Goal: Transaction & Acquisition: Purchase product/service

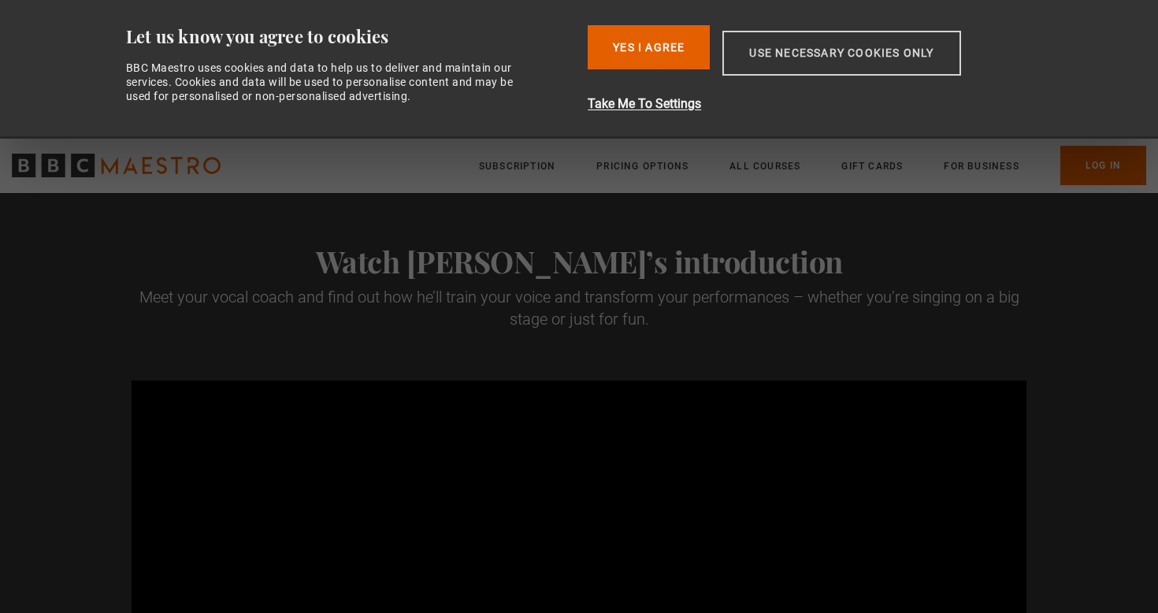
click at [811, 61] on button "Use necessary cookies only" at bounding box center [841, 53] width 238 height 45
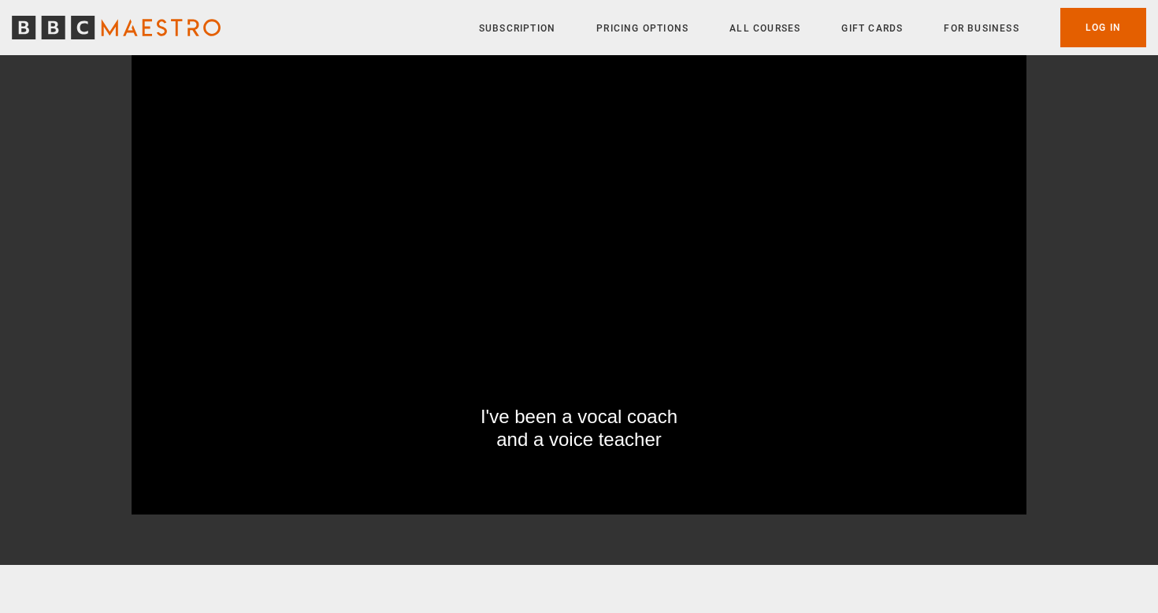
scroll to position [232, 0]
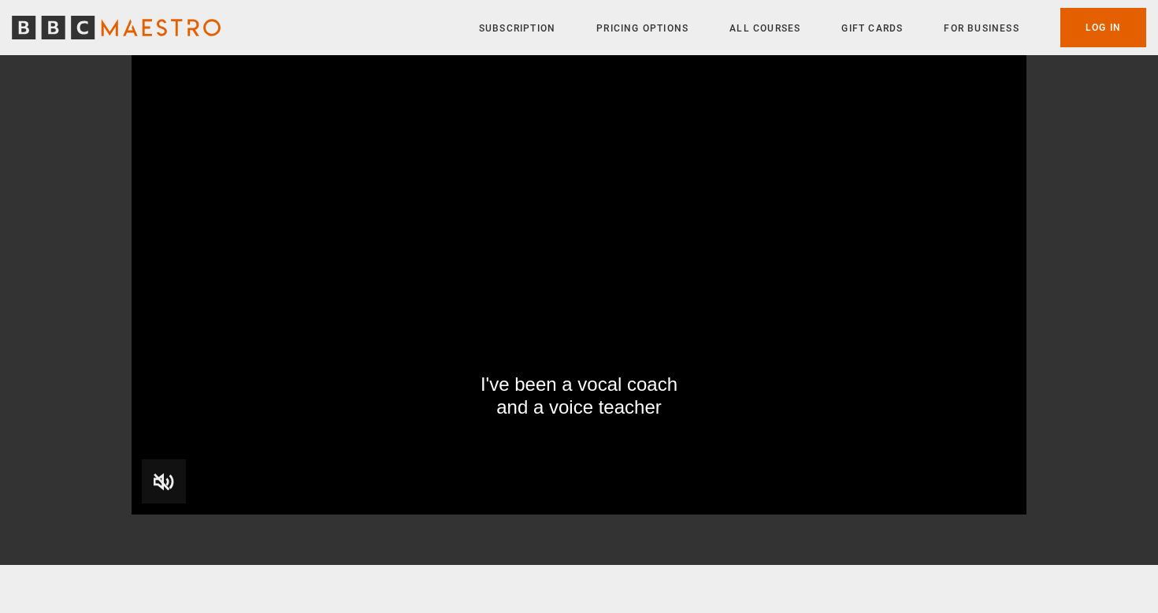
click at [640, 344] on video "Video Player" at bounding box center [579, 262] width 895 height 503
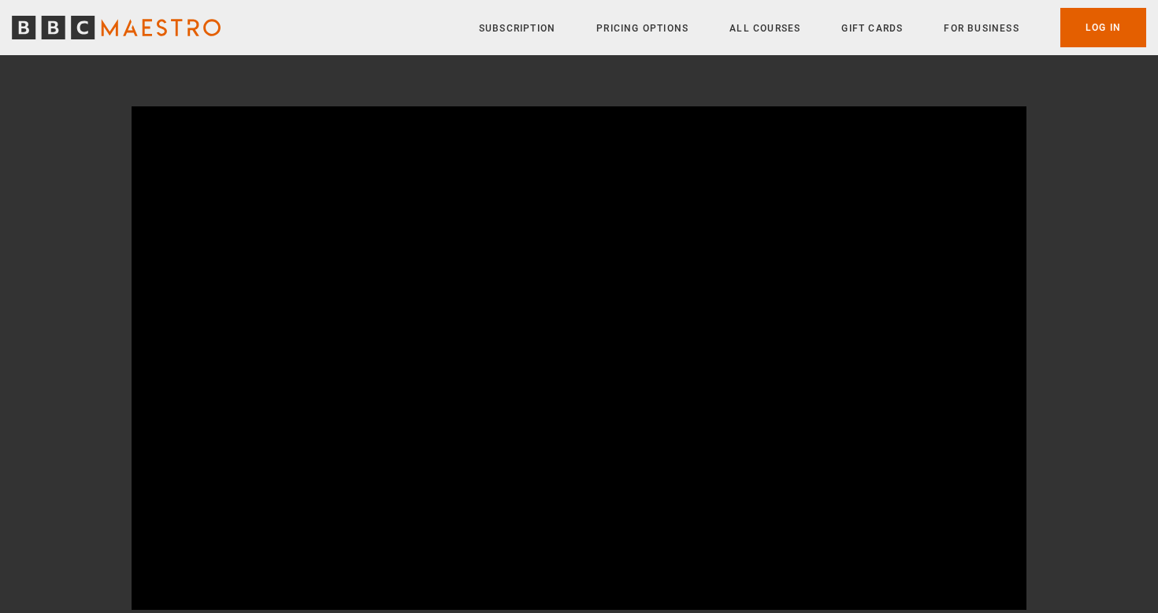
scroll to position [137, 0]
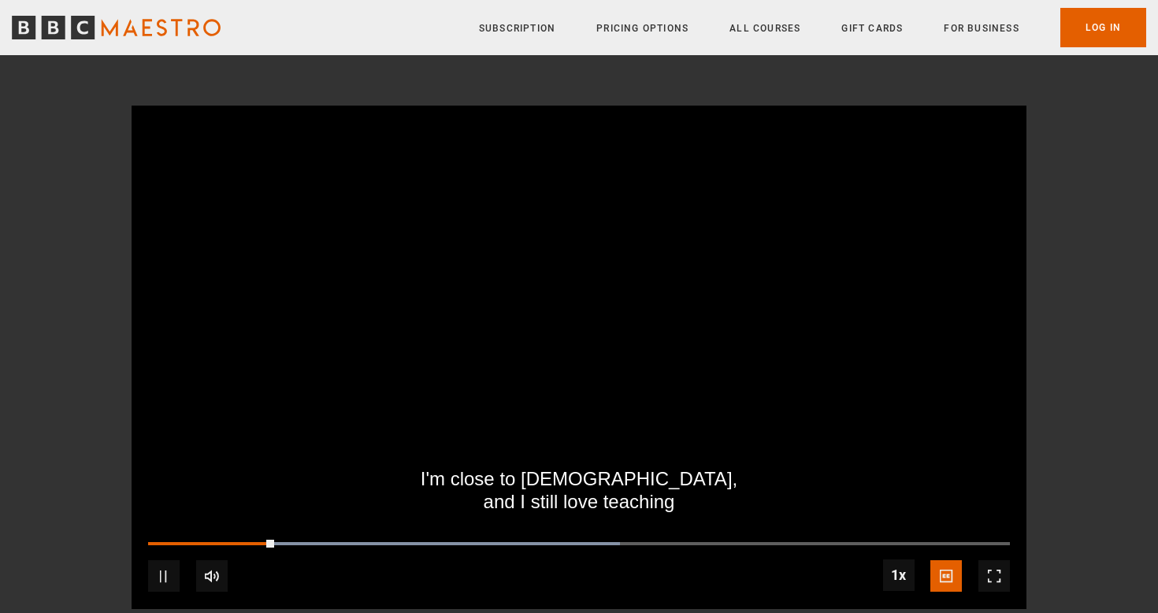
click at [764, 392] on video "Video Player" at bounding box center [579, 357] width 895 height 503
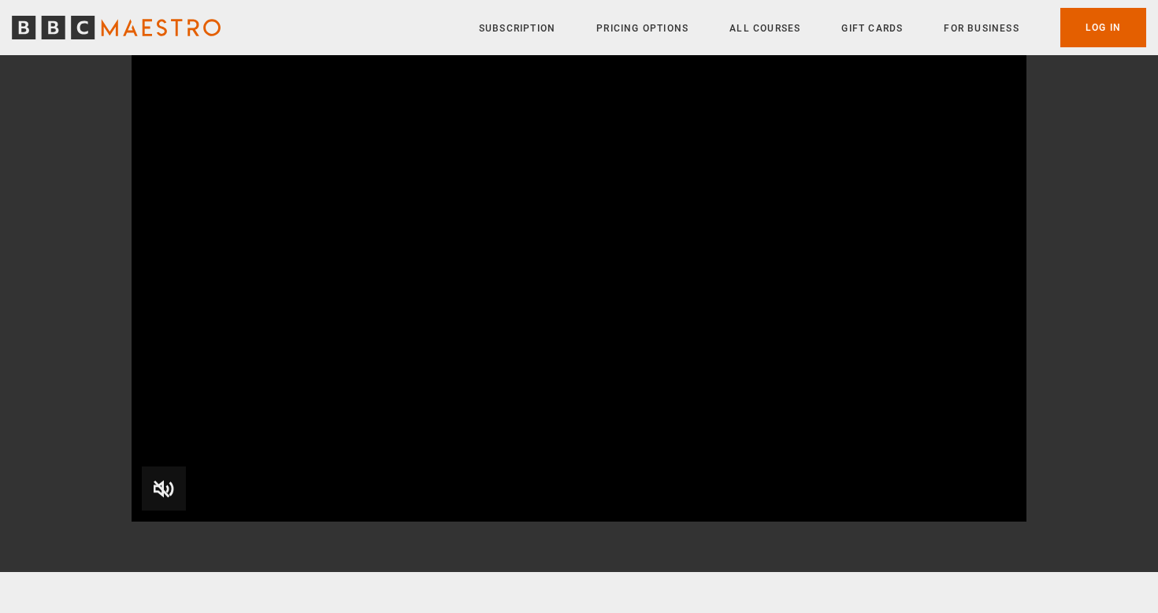
scroll to position [1463, 0]
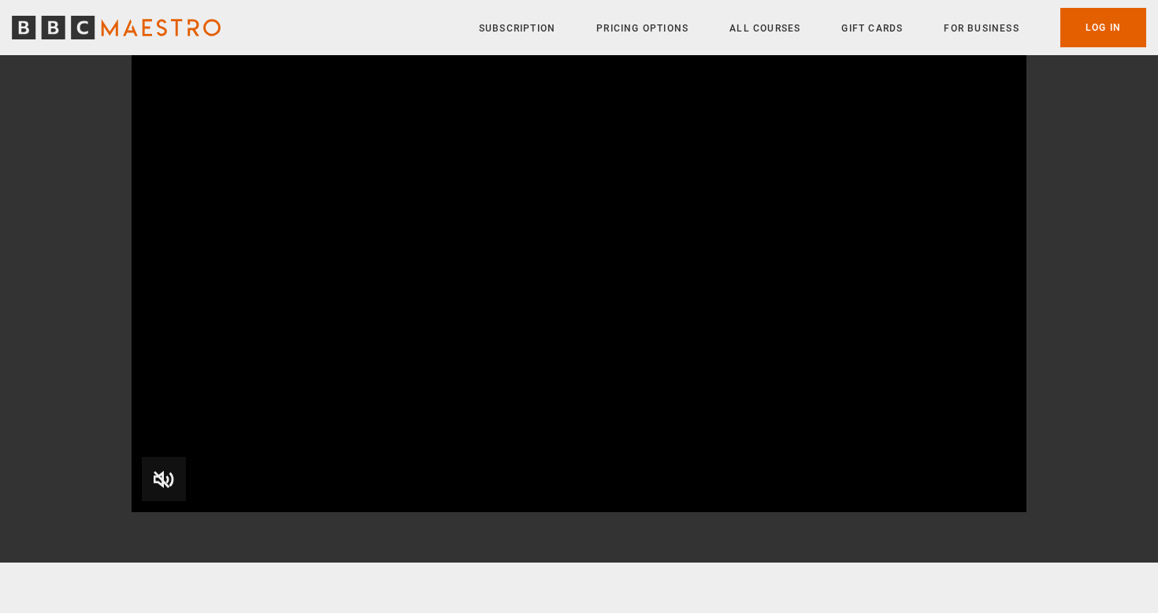
click at [155, 480] on span "Video Player" at bounding box center [164, 479] width 44 height 44
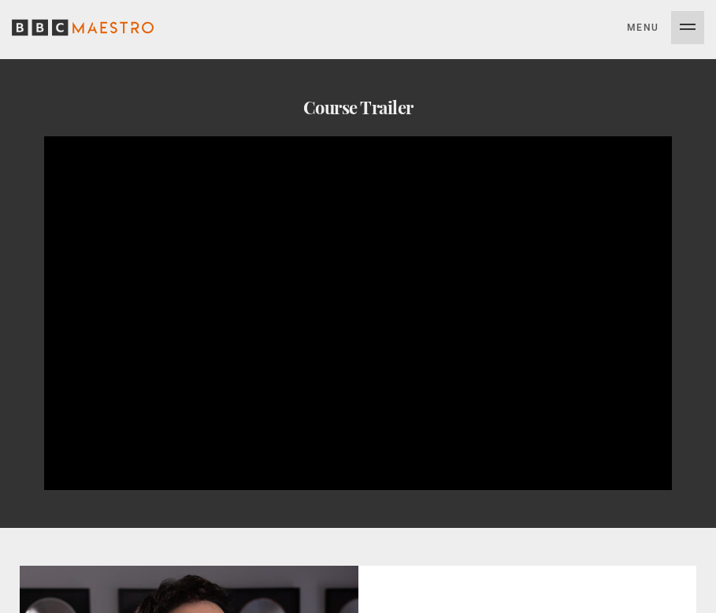
scroll to position [925, 0]
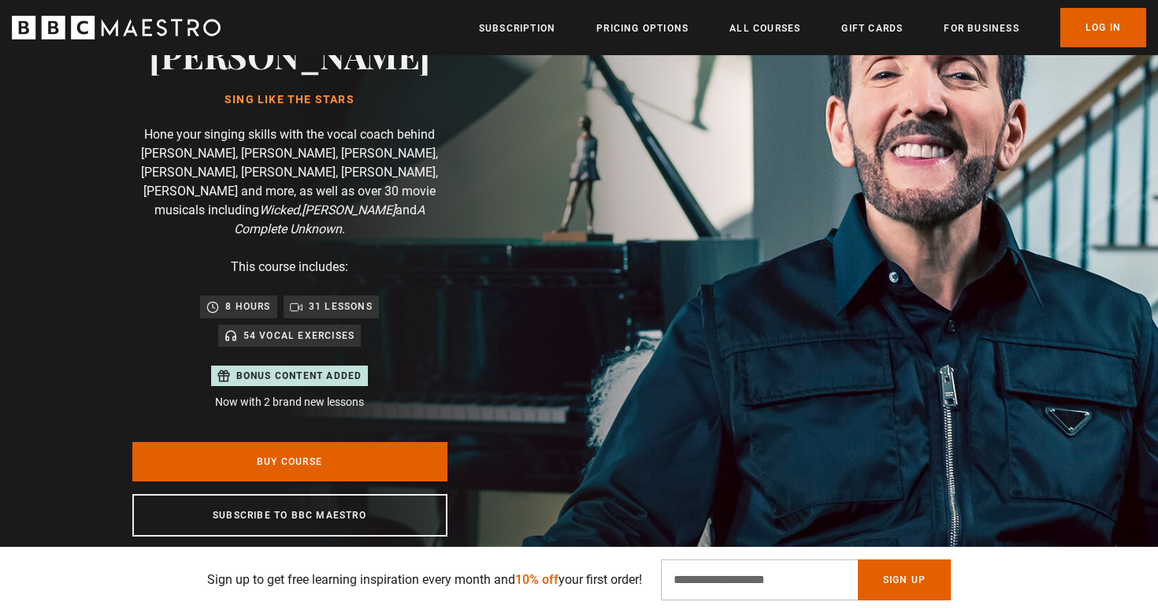
scroll to position [147, 0]
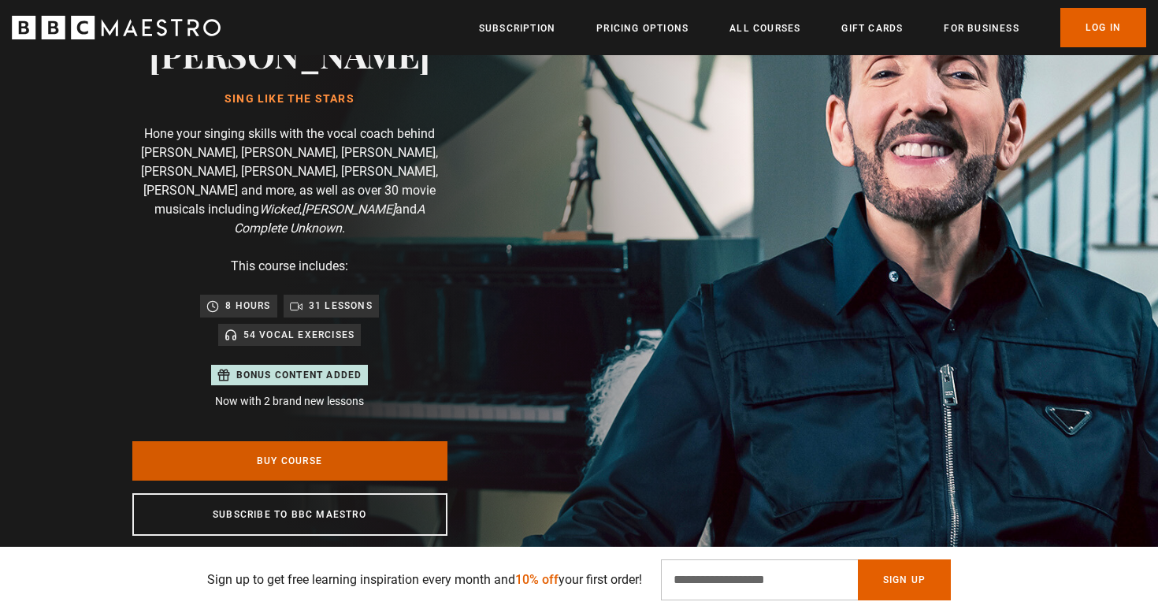
click at [341, 451] on link "Buy Course" at bounding box center [289, 460] width 315 height 39
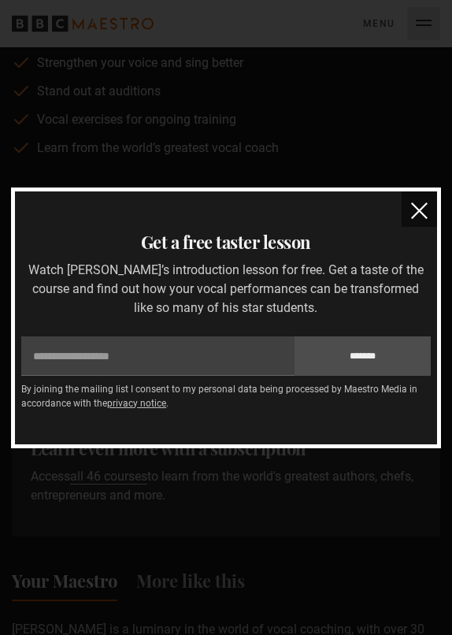
scroll to position [0, 731]
click at [414, 206] on img "close" at bounding box center [419, 210] width 17 height 17
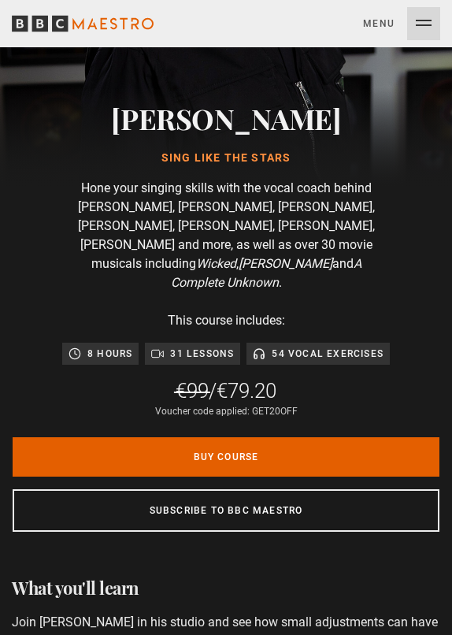
scroll to position [0, 1097]
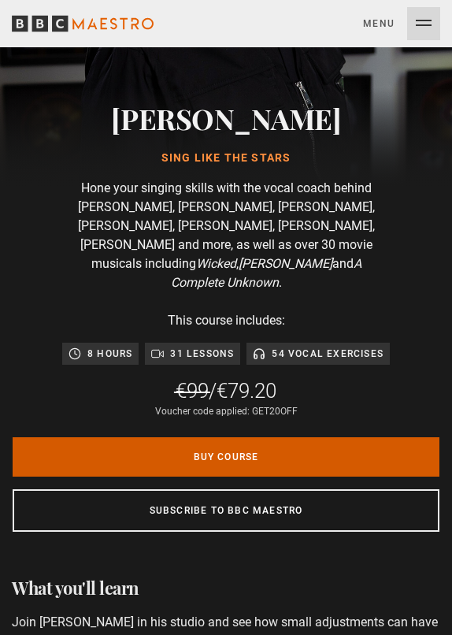
click at [245, 437] on link "Buy Course" at bounding box center [226, 456] width 427 height 39
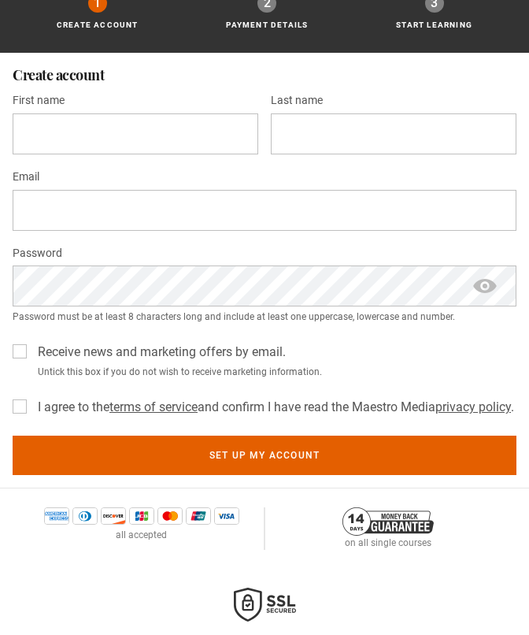
scroll to position [434, 0]
